Goal: Find specific page/section: Find specific page/section

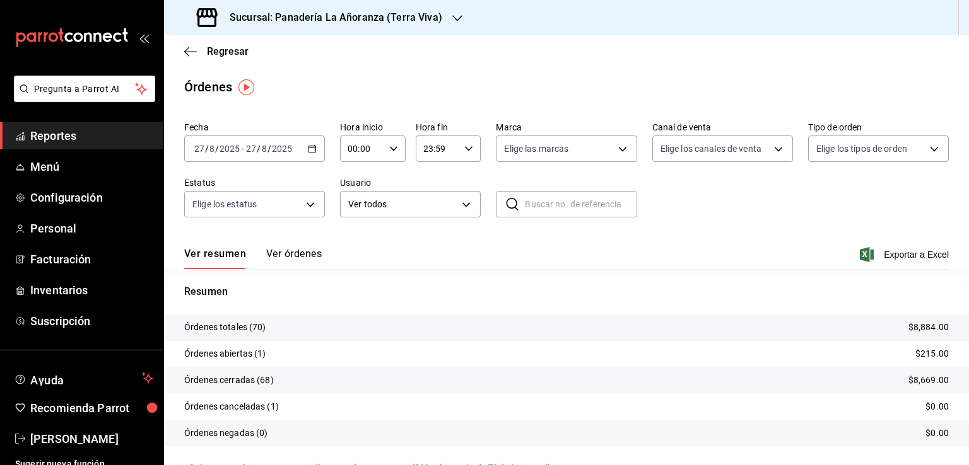
click at [68, 141] on span "Reportes" at bounding box center [91, 135] width 123 height 17
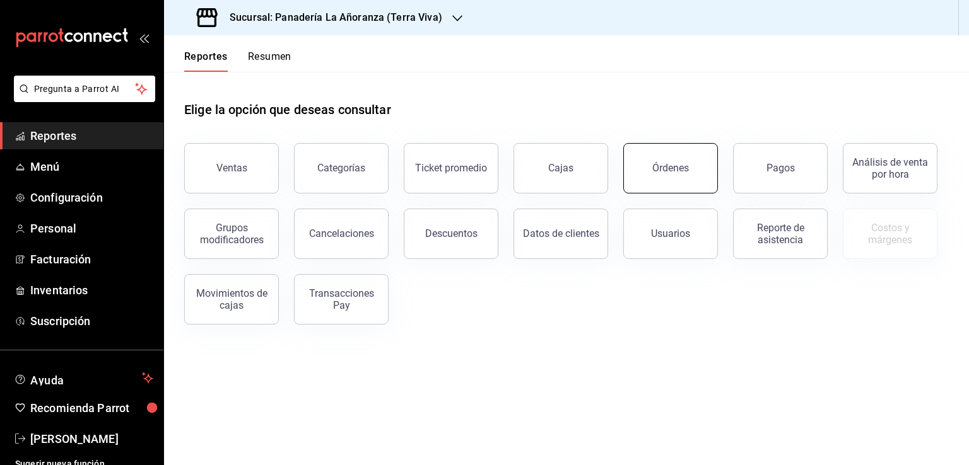
click at [694, 180] on button "Órdenes" at bounding box center [670, 168] width 95 height 50
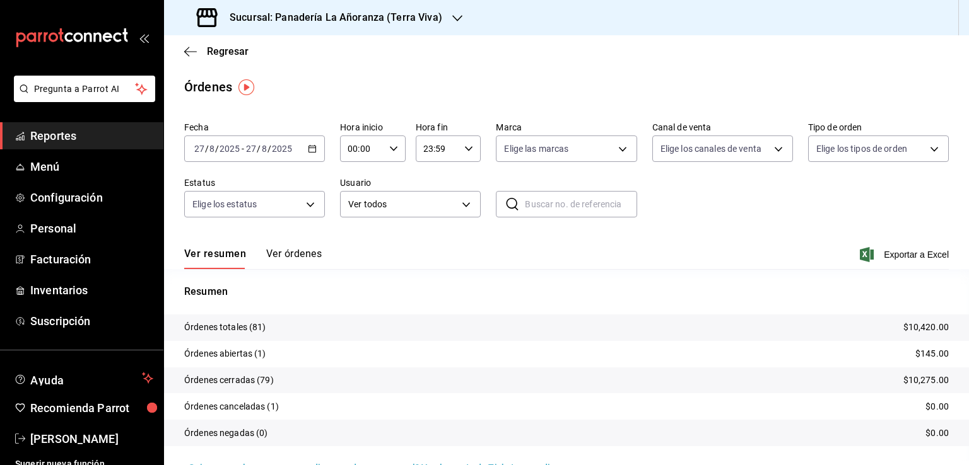
click at [452, 20] on icon "button" at bounding box center [457, 18] width 10 height 10
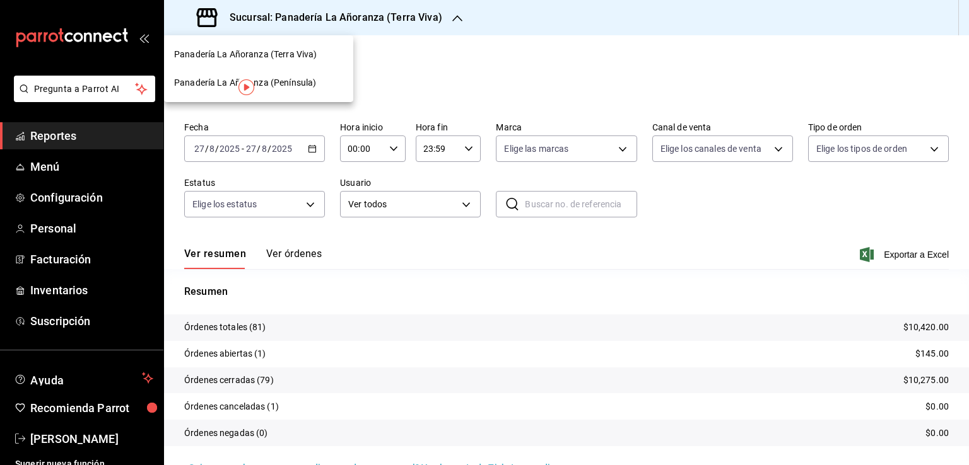
click at [291, 83] on span "Panadería La Añoranza (Península)" at bounding box center [245, 82] width 142 height 13
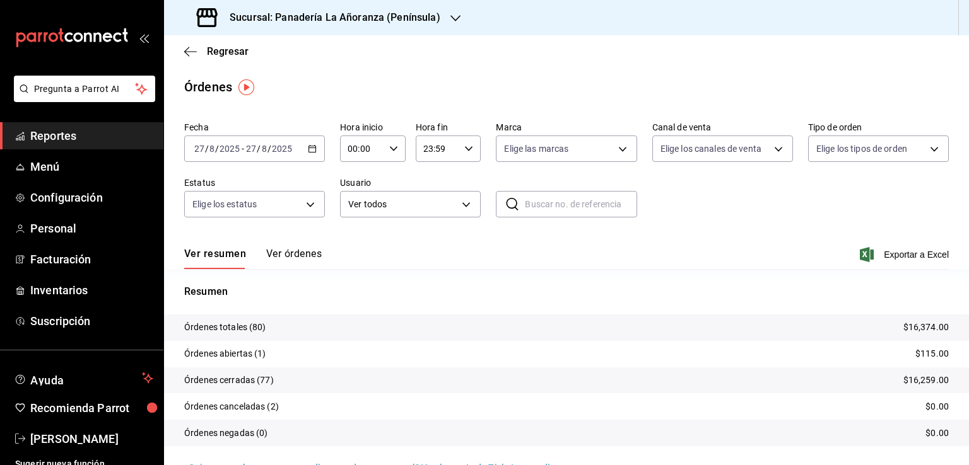
click at [61, 139] on span "Reportes" at bounding box center [91, 135] width 123 height 17
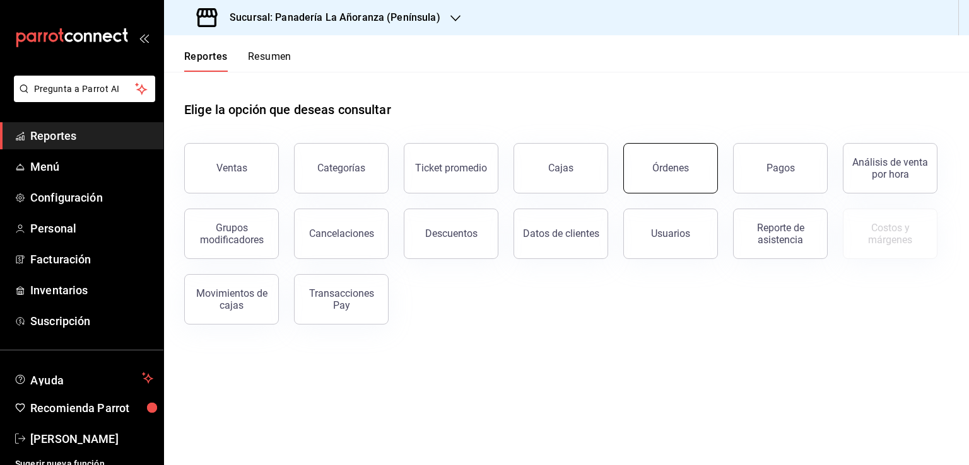
click at [704, 172] on button "Órdenes" at bounding box center [670, 168] width 95 height 50
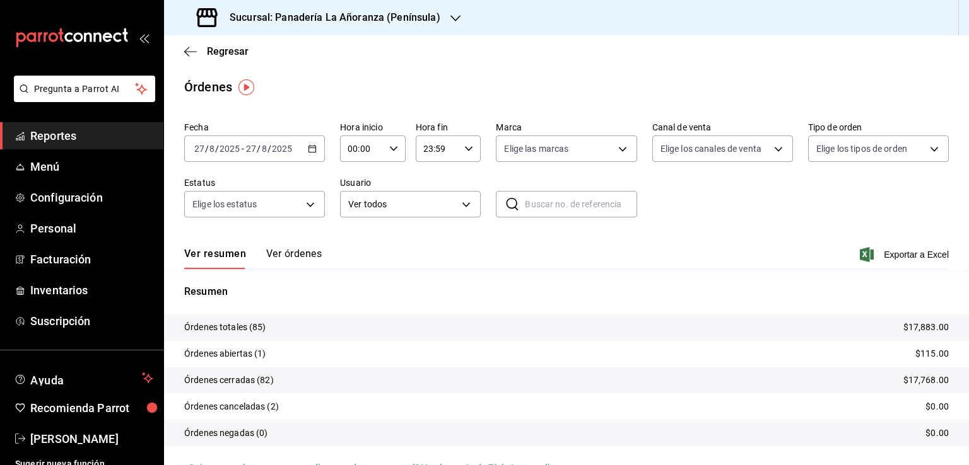
click at [45, 132] on span "Reportes" at bounding box center [91, 135] width 123 height 17
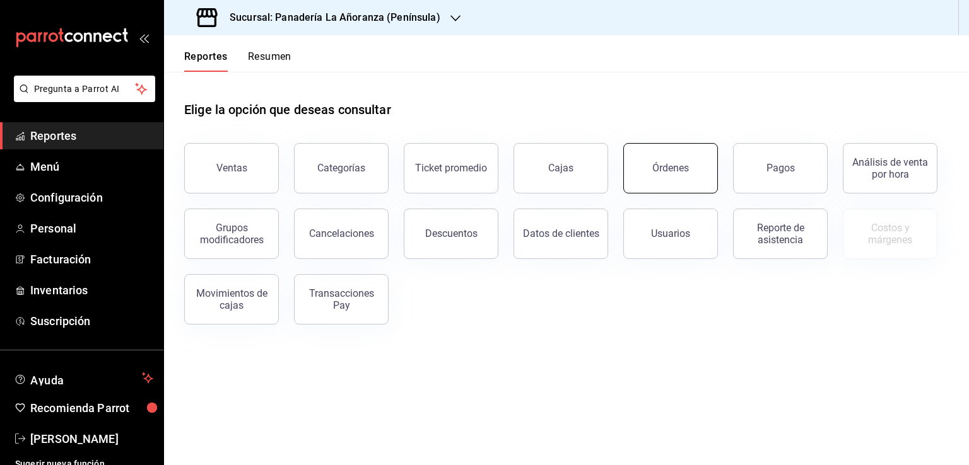
click at [659, 185] on button "Órdenes" at bounding box center [670, 168] width 95 height 50
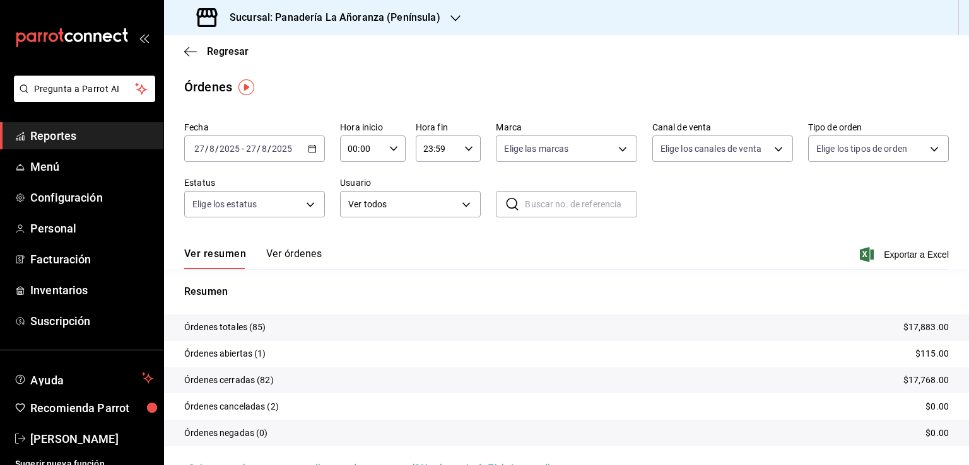
click at [450, 14] on icon "button" at bounding box center [455, 18] width 10 height 10
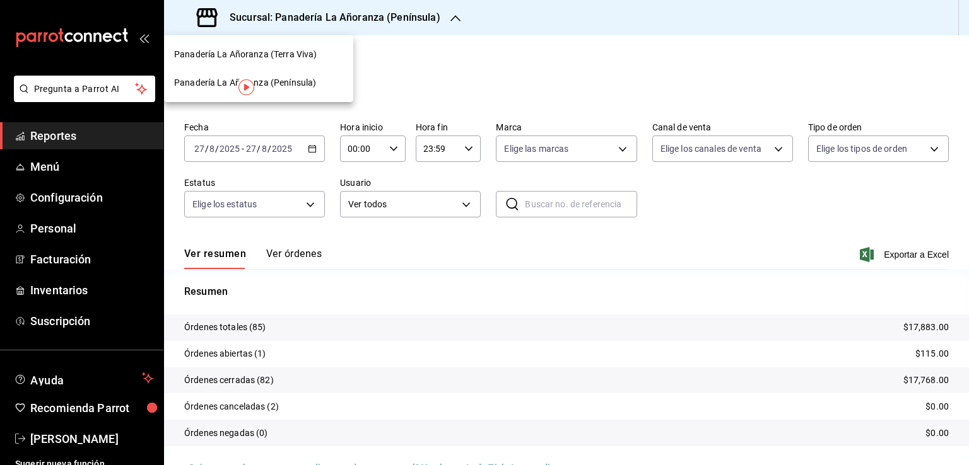
click at [315, 51] on div "Panadería La Añoranza (Terra Viva)" at bounding box center [258, 54] width 169 height 13
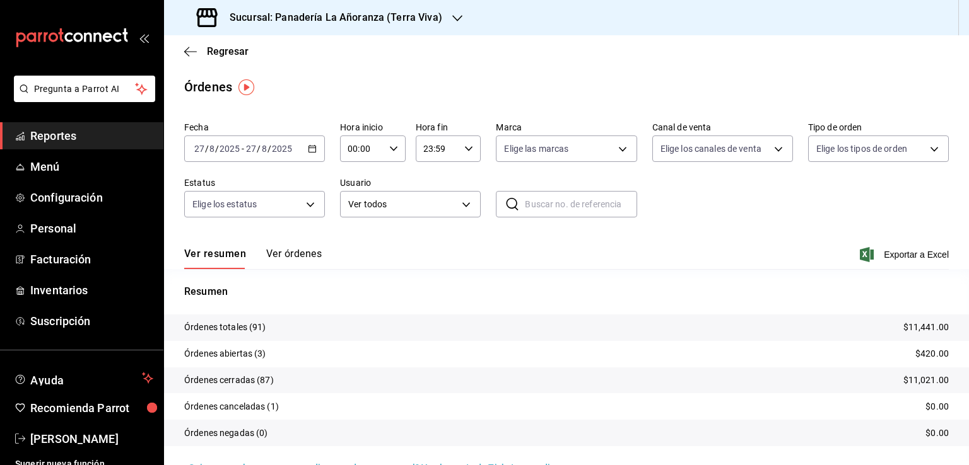
click at [50, 132] on span "Reportes" at bounding box center [91, 135] width 123 height 17
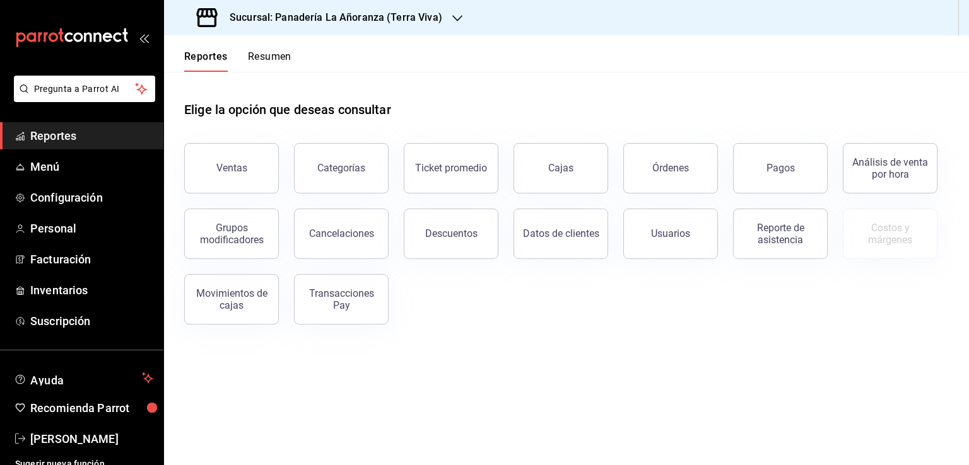
drag, startPoint x: 267, startPoint y: 109, endPoint x: 264, endPoint y: 87, distance: 22.3
click at [266, 89] on div "Elige la opción que deseas consultar" at bounding box center [566, 100] width 764 height 56
click at [679, 179] on button "Órdenes" at bounding box center [670, 168] width 95 height 50
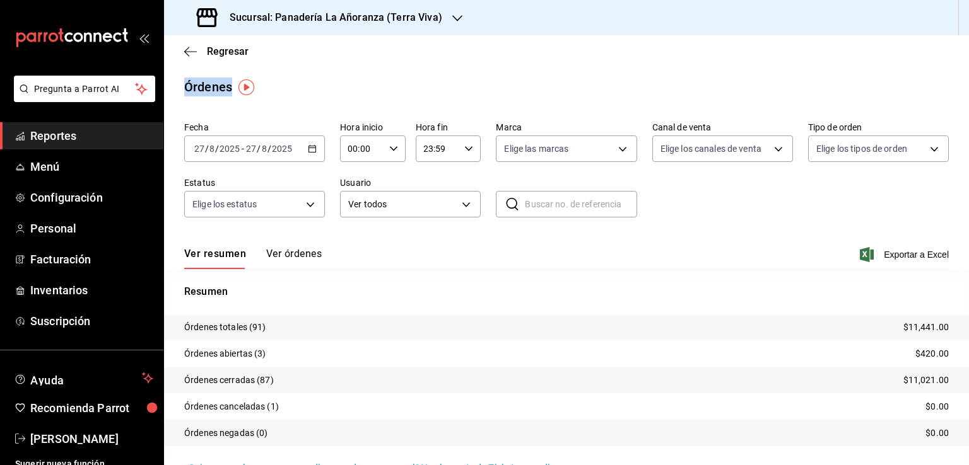
drag, startPoint x: 850, startPoint y: 68, endPoint x: 804, endPoint y: 93, distance: 52.5
click at [845, 69] on main "Regresar Órdenes Fecha [DATE] [DATE] - [DATE] [DATE] Hora inicio 00:00 Hora ini…" at bounding box center [566, 265] width 805 height 460
click at [63, 134] on span "Reportes" at bounding box center [91, 135] width 123 height 17
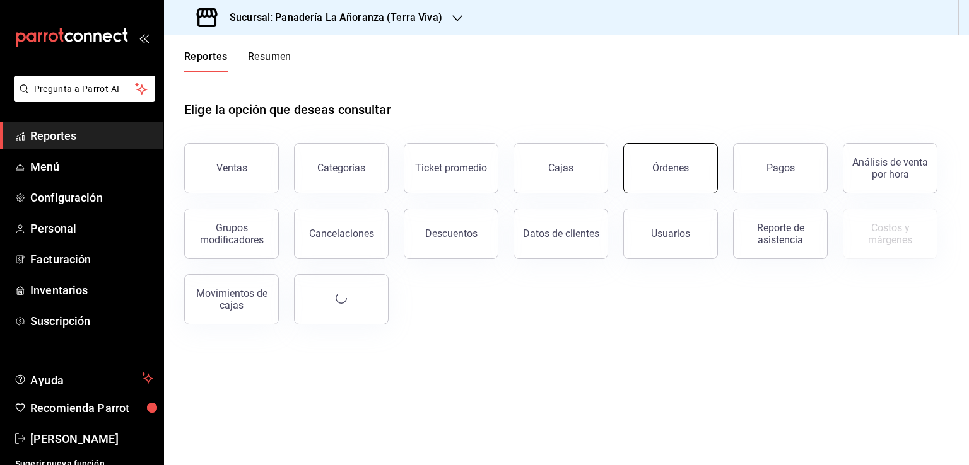
click at [676, 172] on div "Órdenes" at bounding box center [670, 168] width 37 height 12
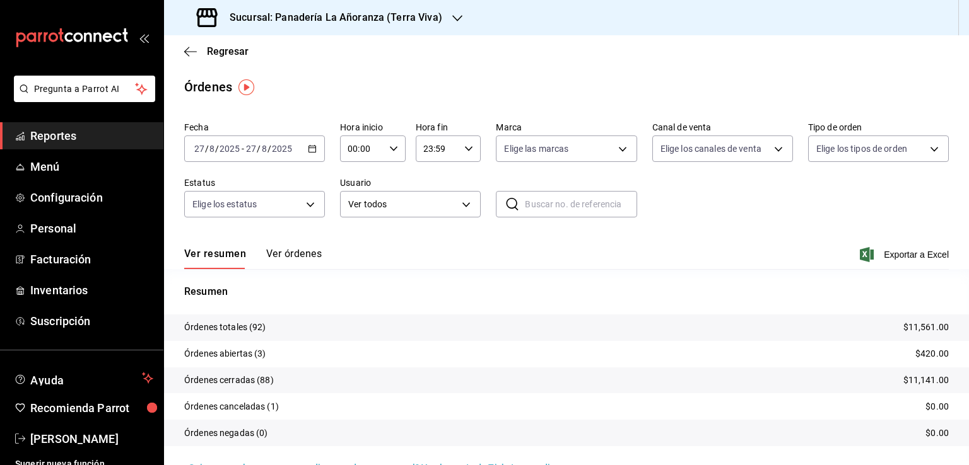
click at [452, 16] on icon "button" at bounding box center [457, 18] width 10 height 10
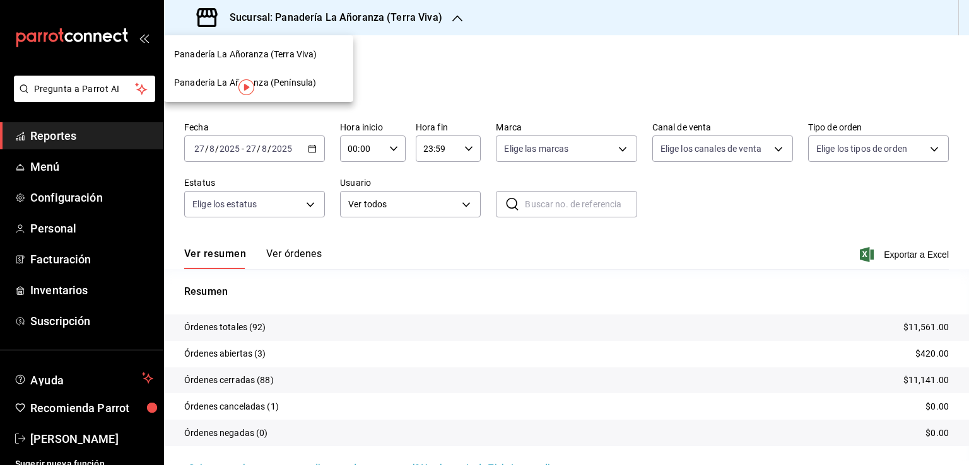
click at [286, 80] on span "Panadería La Añoranza (Península)" at bounding box center [245, 82] width 142 height 13
